Goal: Register for event/course

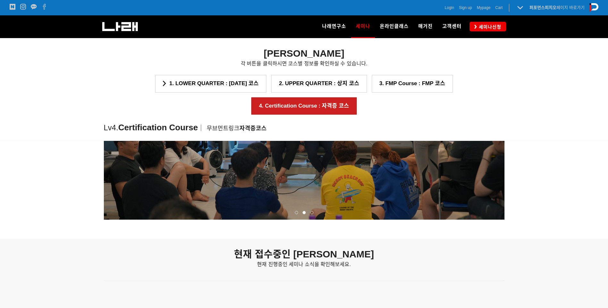
scroll to position [865, 0]
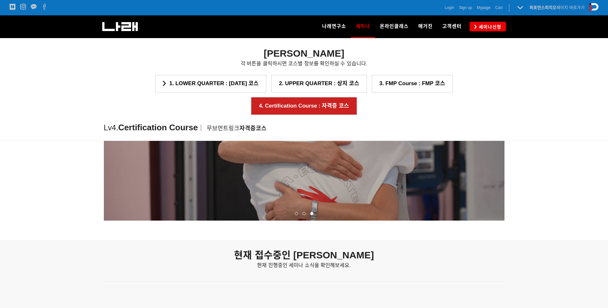
click at [296, 213] on span at bounding box center [296, 213] width 3 height 3
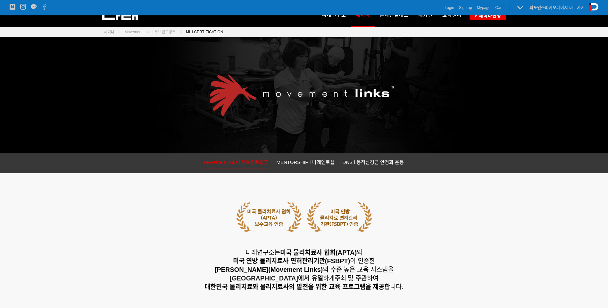
scroll to position [0, 0]
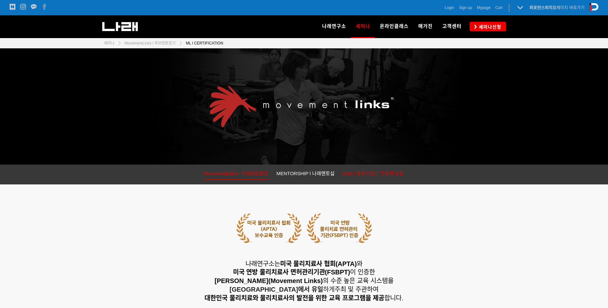
click at [386, 171] on span "DNS l 동적신경근 안정화 운동" at bounding box center [373, 173] width 62 height 5
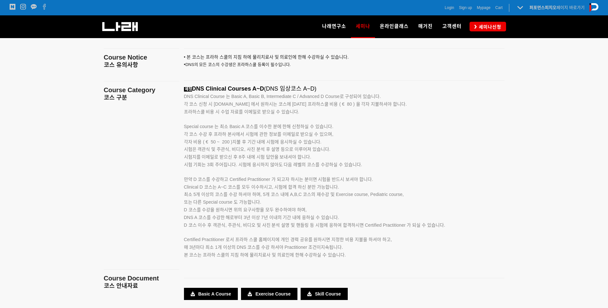
scroll to position [1012, 0]
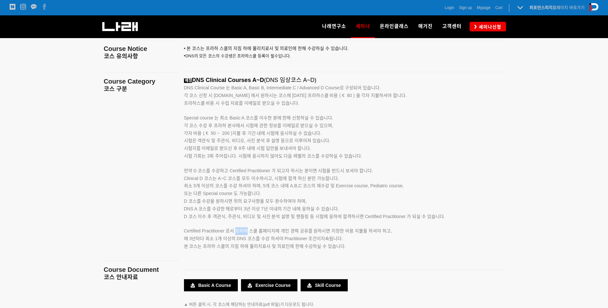
drag, startPoint x: 236, startPoint y: 235, endPoint x: 248, endPoint y: 235, distance: 11.2
click at [248, 235] on p "Certified Practitioner 로서 프라하 스쿨 홈페이지에 개인 경력 공유를 원하시면 지정한 비용 지불을 하셔야 하고, 매 3년마다…" at bounding box center [336, 231] width 304 height 22
drag, startPoint x: 248, startPoint y: 235, endPoint x: 392, endPoint y: 253, distance: 146.0
click at [392, 253] on p at bounding box center [336, 254] width 304 height 7
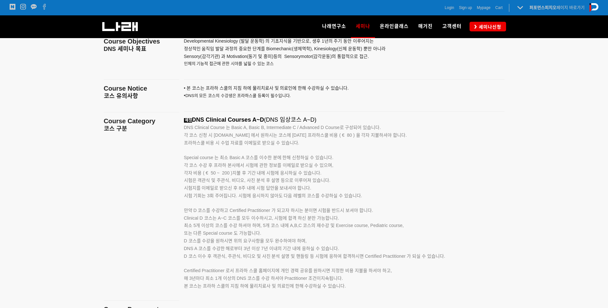
scroll to position [1044, 0]
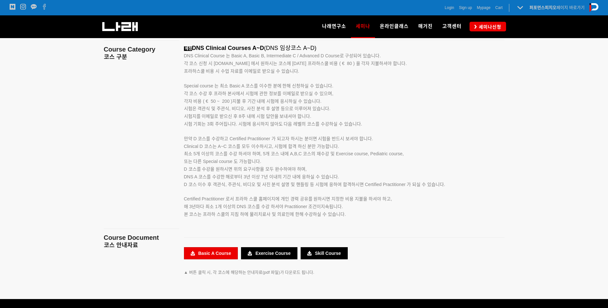
click at [202, 257] on link "Basic A Course" at bounding box center [211, 253] width 54 height 12
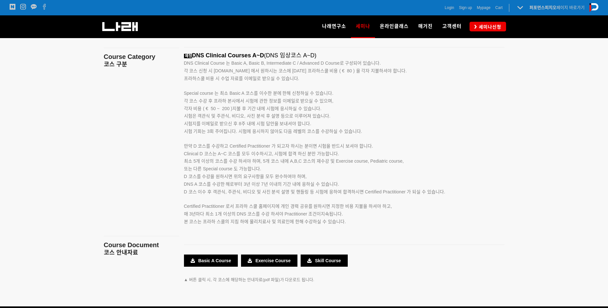
scroll to position [1076, 0]
